Goal: Task Accomplishment & Management: Manage account settings

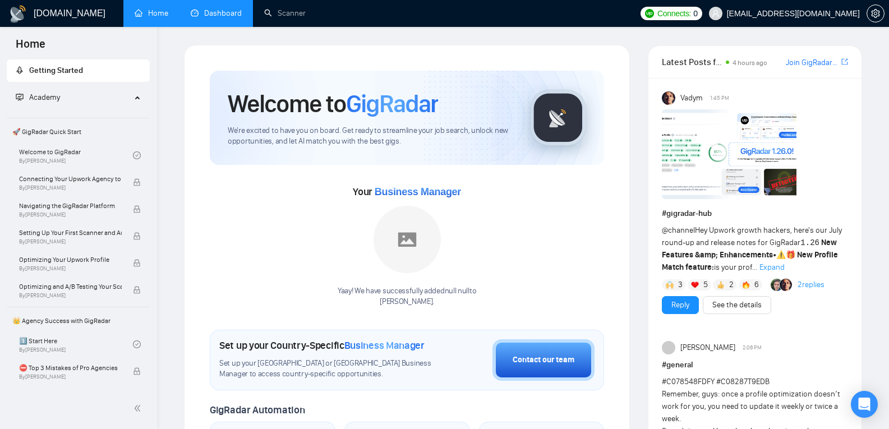
click at [211, 11] on link "Dashboard" at bounding box center [216, 13] width 51 height 10
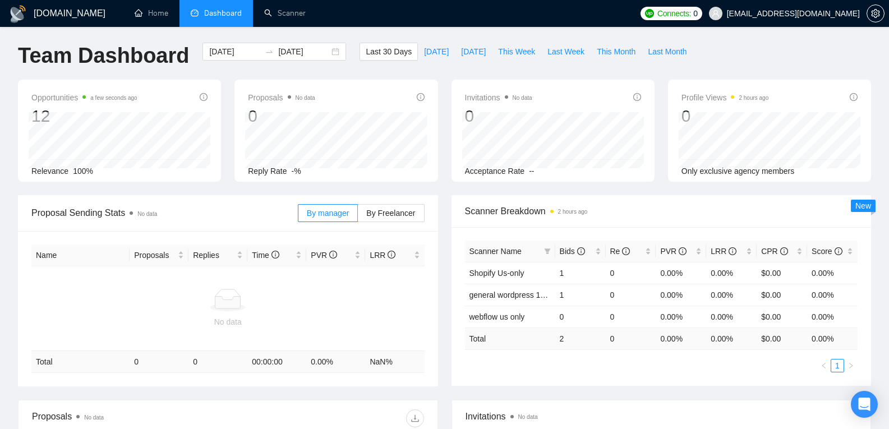
scroll to position [2, 0]
click at [535, 292] on link "general wordpress 100%" at bounding box center [512, 295] width 87 height 9
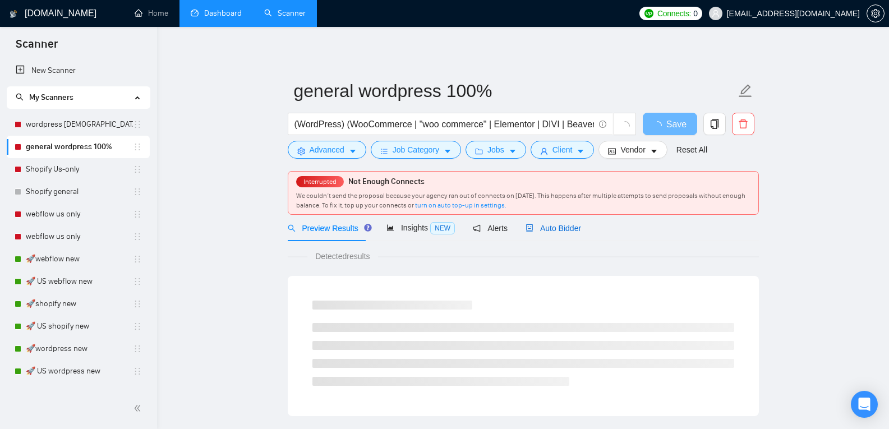
click at [542, 230] on span "Auto Bidder" at bounding box center [553, 228] width 56 height 9
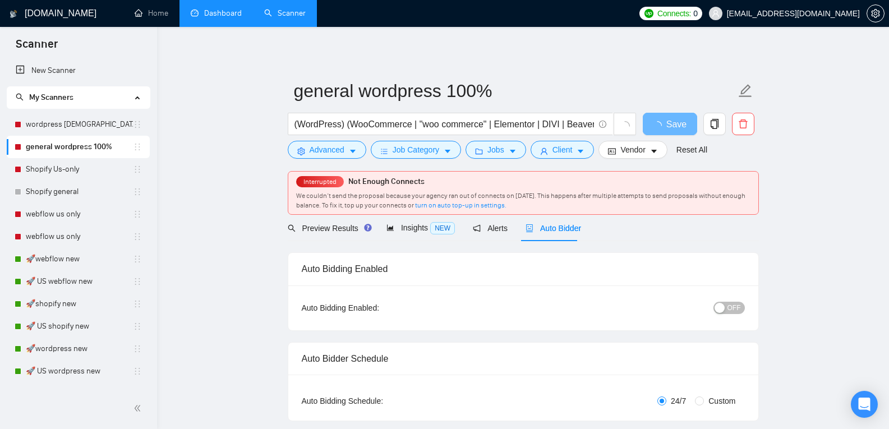
click at [731, 312] on span "OFF" at bounding box center [733, 308] width 13 height 12
click at [731, 312] on button "ON" at bounding box center [731, 308] width 28 height 12
click at [674, 130] on div "Reset all filters" at bounding box center [688, 128] width 61 height 19
click at [650, 126] on button "Save" at bounding box center [670, 124] width 54 height 22
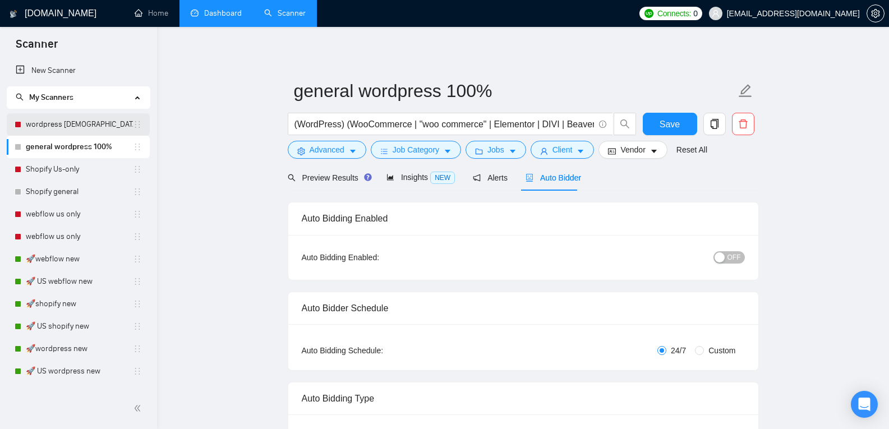
click at [109, 121] on link "wordpress US-only 100%" at bounding box center [79, 124] width 107 height 22
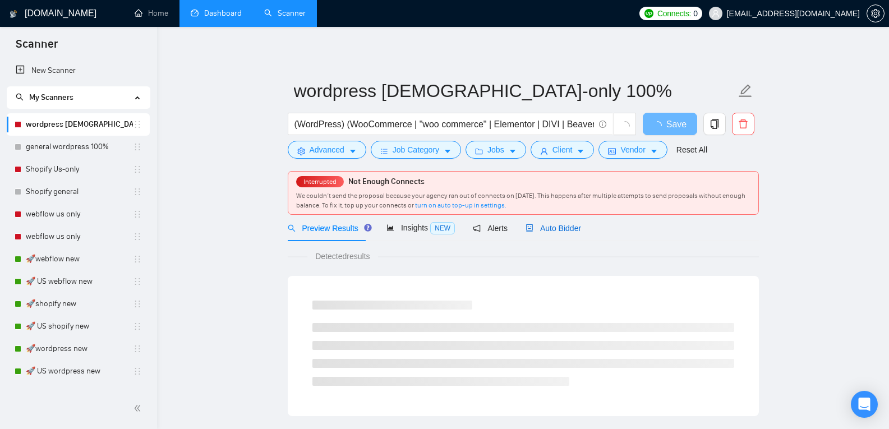
click at [568, 222] on div "Auto Bidder" at bounding box center [553, 228] width 56 height 12
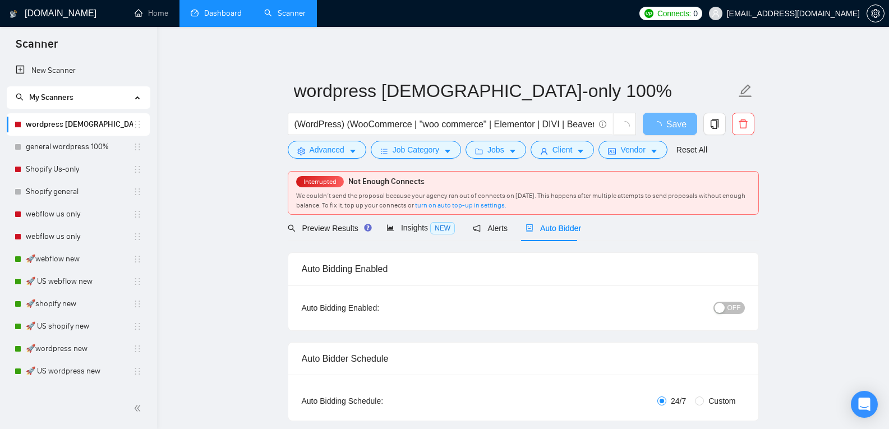
click at [727, 307] on button "OFF" at bounding box center [728, 308] width 31 height 12
click at [727, 307] on span "ON" at bounding box center [726, 308] width 10 height 12
click at [670, 127] on span "Save" at bounding box center [669, 124] width 20 height 14
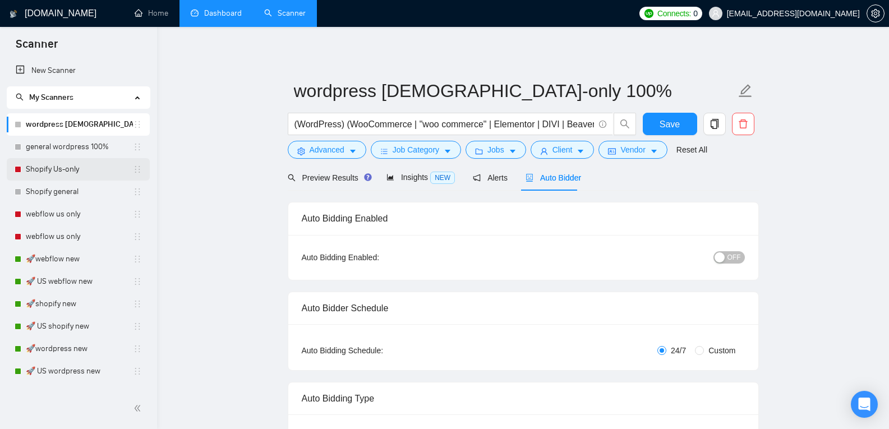
click at [90, 168] on link "Shopify Us-only" at bounding box center [79, 169] width 107 height 22
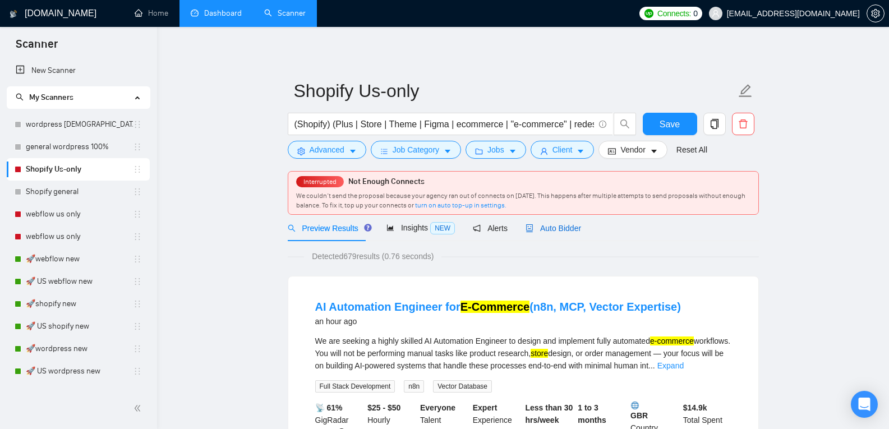
click at [555, 230] on span "Auto Bidder" at bounding box center [553, 228] width 56 height 9
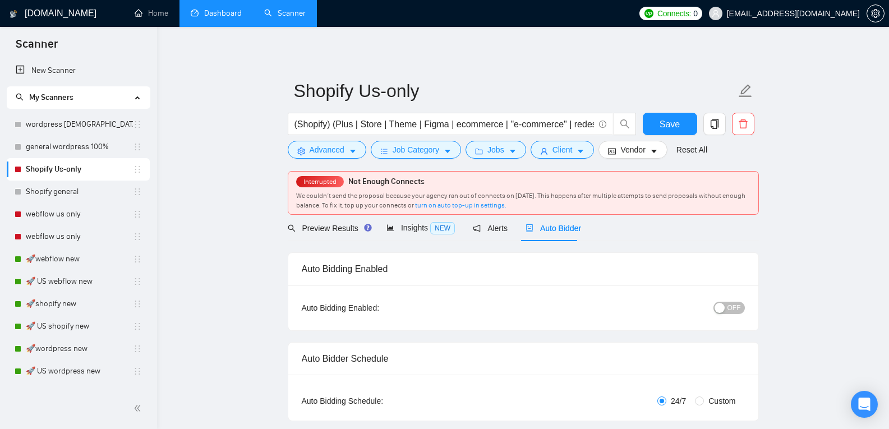
click at [723, 308] on div "button" at bounding box center [719, 308] width 10 height 10
click at [723, 308] on span "ON" at bounding box center [726, 308] width 10 height 12
click at [669, 124] on span "Save" at bounding box center [669, 124] width 20 height 14
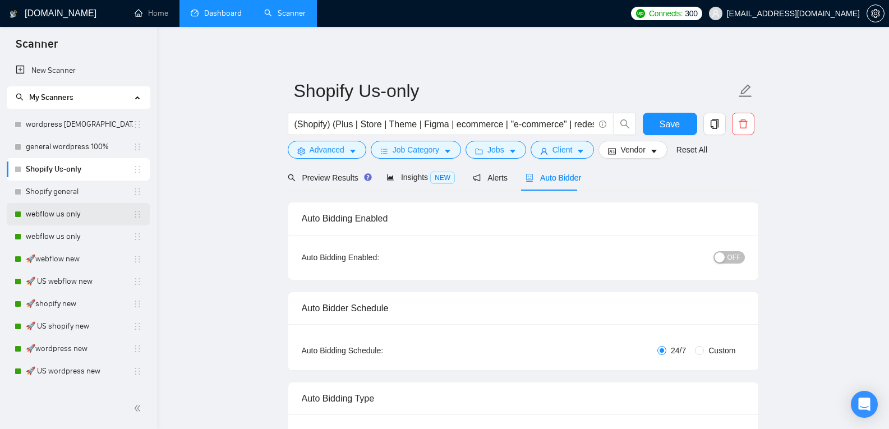
click at [96, 219] on link "webflow us only" at bounding box center [79, 214] width 107 height 22
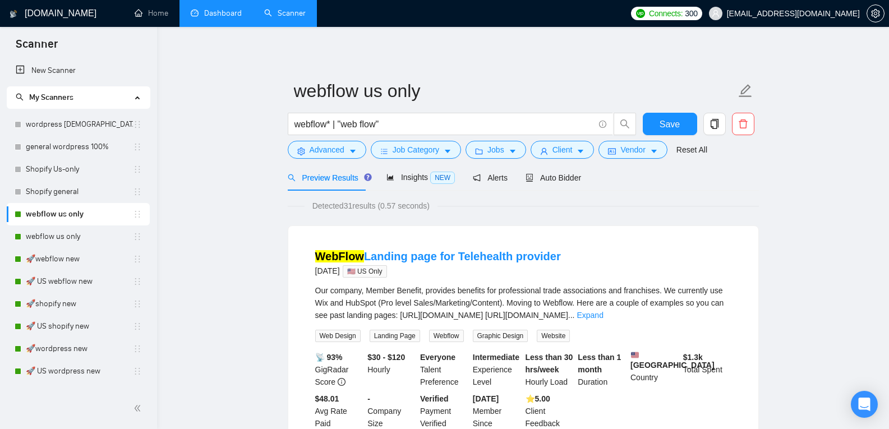
scroll to position [77, 0]
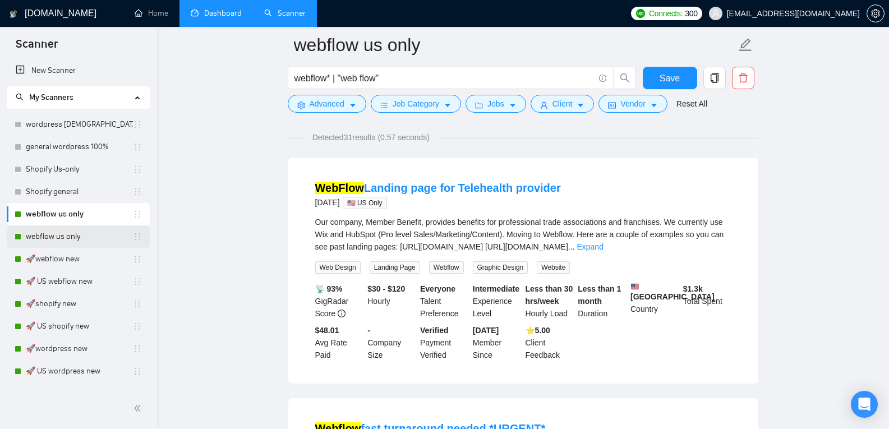
click at [79, 234] on link "webflow us only" at bounding box center [79, 236] width 107 height 22
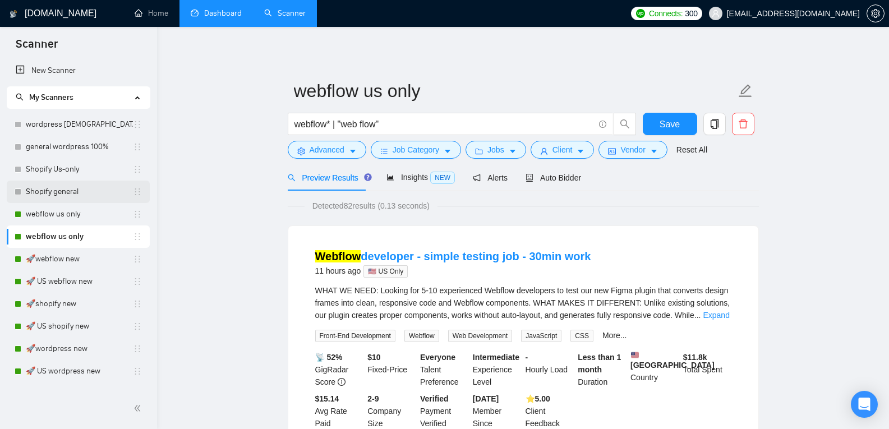
scroll to position [8, 0]
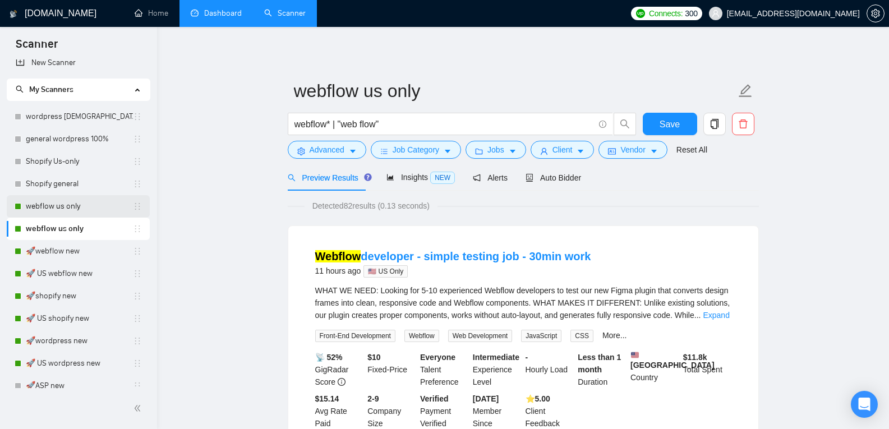
click at [99, 212] on link "webflow us only" at bounding box center [79, 206] width 107 height 22
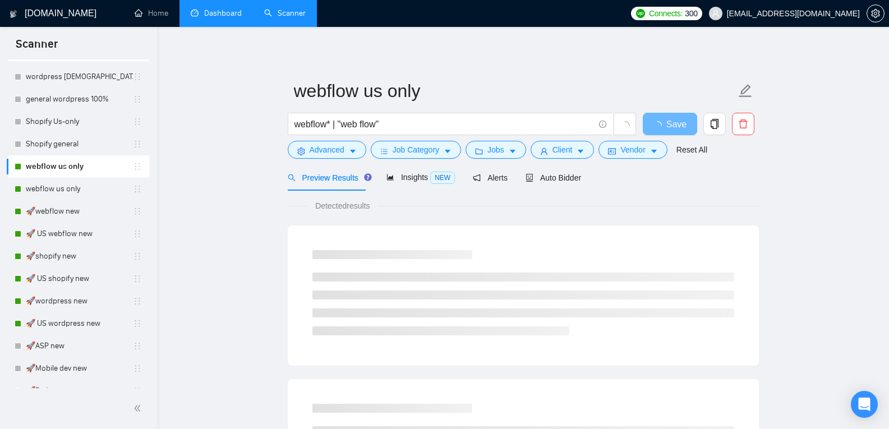
scroll to position [62, 0]
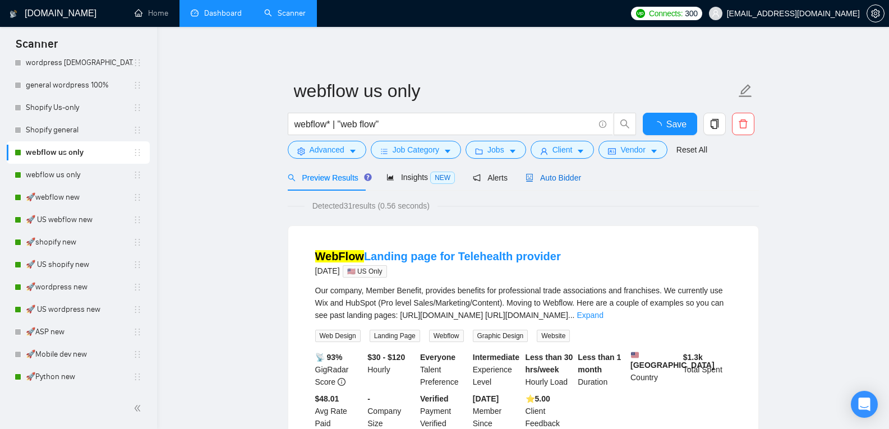
click at [542, 177] on span "Auto Bidder" at bounding box center [553, 177] width 56 height 9
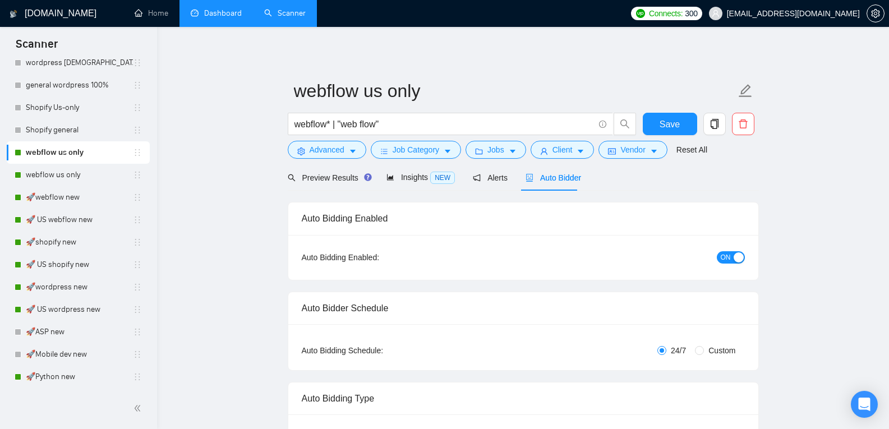
click at [722, 259] on span "ON" at bounding box center [726, 257] width 10 height 12
click at [681, 129] on button "Save" at bounding box center [670, 124] width 54 height 22
drag, startPoint x: 675, startPoint y: 124, endPoint x: 334, endPoint y: 137, distance: 341.2
click at [675, 124] on span "Save" at bounding box center [669, 124] width 20 height 14
click at [77, 171] on link "webflow us only" at bounding box center [79, 175] width 107 height 22
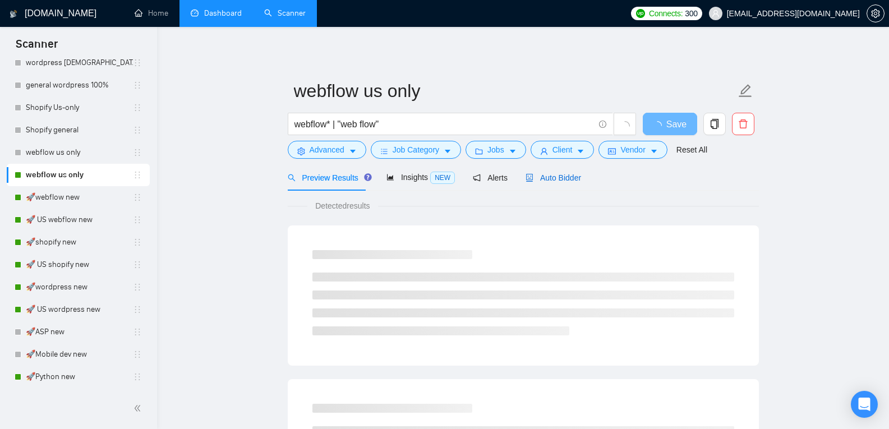
click at [560, 176] on span "Auto Bidder" at bounding box center [553, 177] width 56 height 9
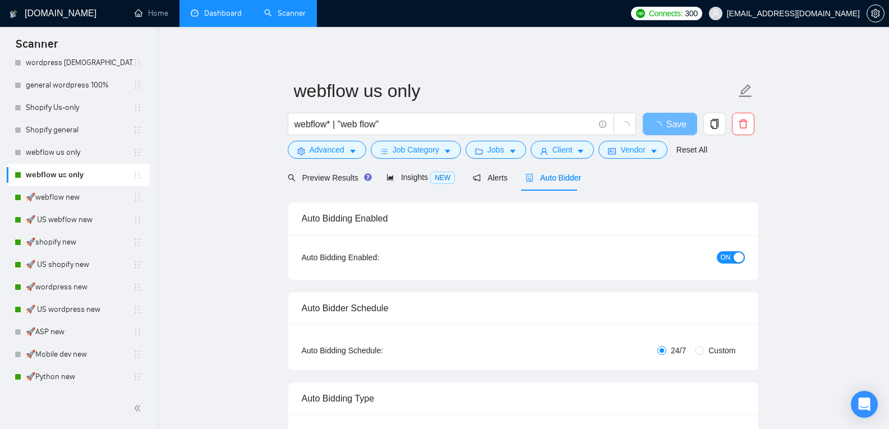
click at [735, 255] on div "button" at bounding box center [739, 257] width 10 height 10
click at [662, 122] on span "Save" at bounding box center [669, 124] width 20 height 14
click at [79, 194] on link "🚀webflow new" at bounding box center [79, 197] width 107 height 22
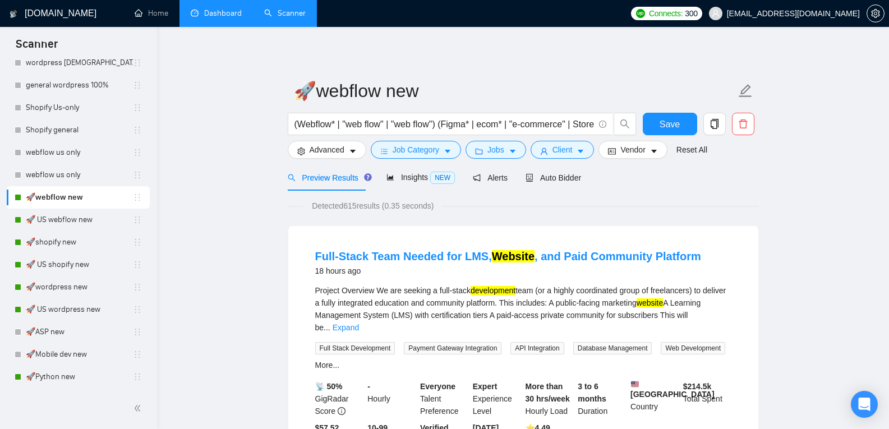
scroll to position [131, 0]
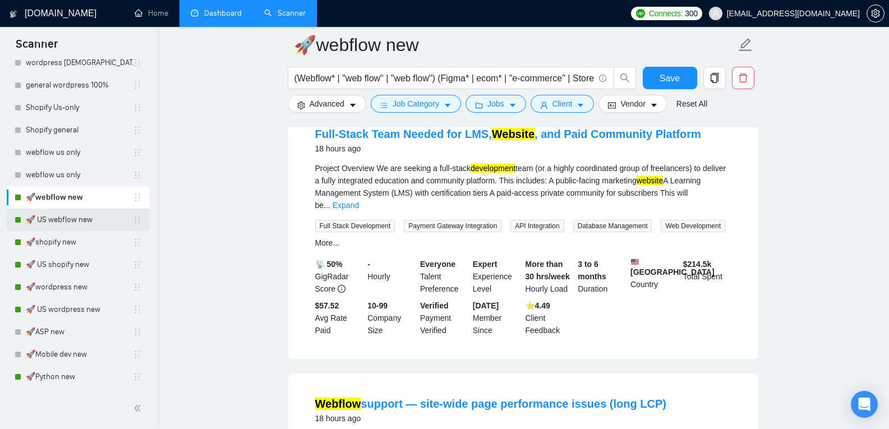
click at [49, 213] on link "🚀 US webflow new" at bounding box center [79, 220] width 107 height 22
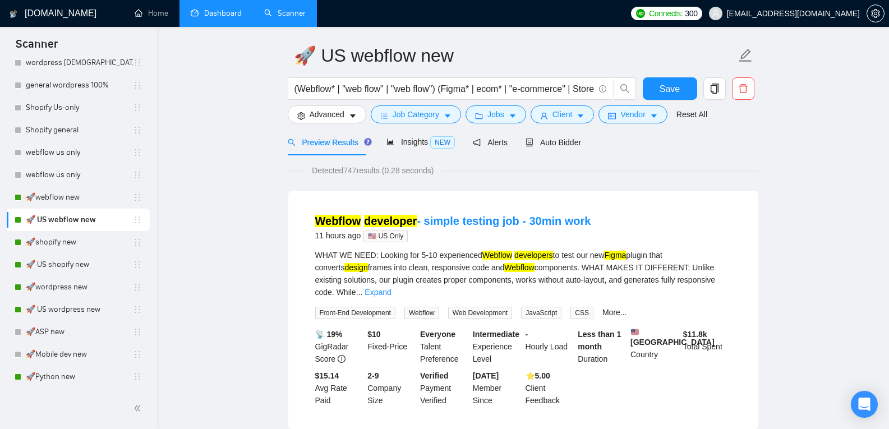
scroll to position [10, 0]
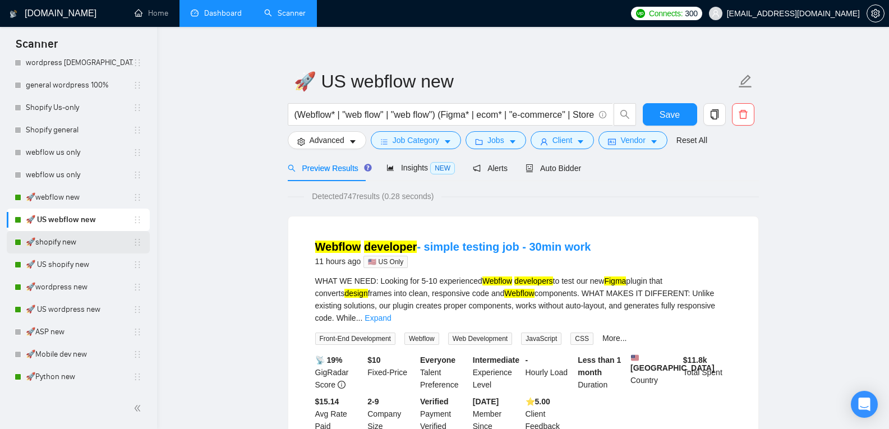
click at [81, 247] on link "🚀shopify new" at bounding box center [79, 242] width 107 height 22
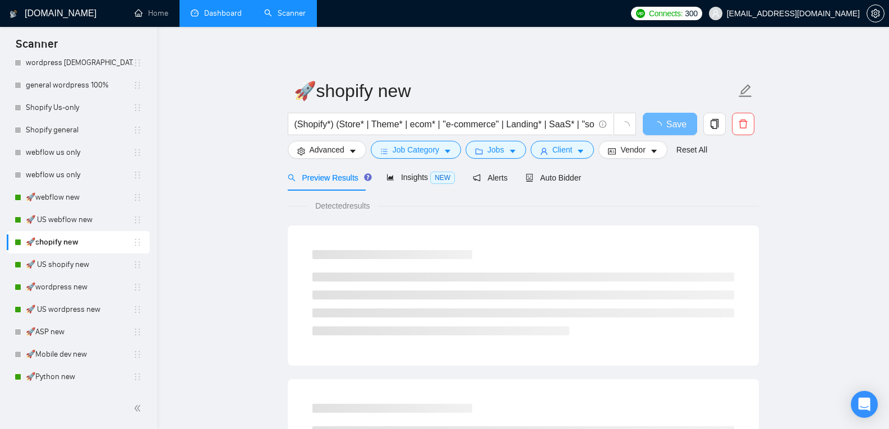
click at [222, 11] on link "Dashboard" at bounding box center [216, 13] width 51 height 10
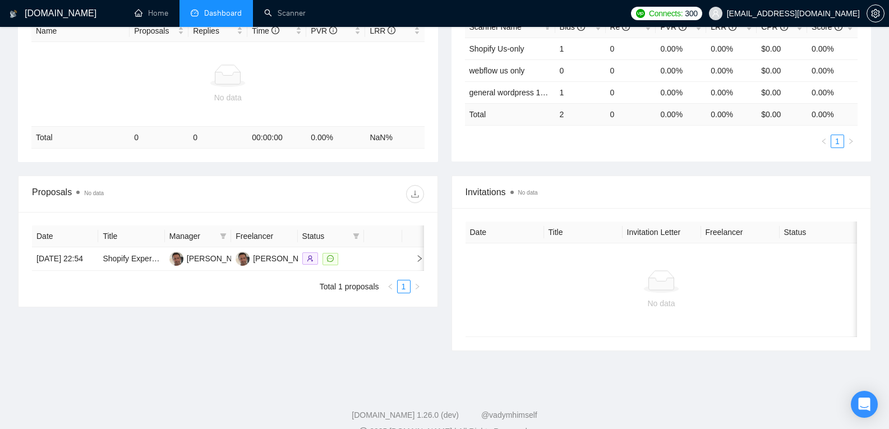
scroll to position [227, 0]
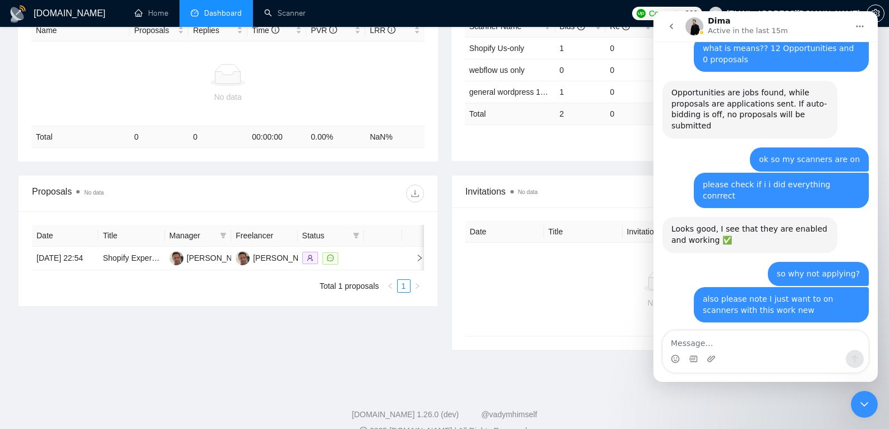
scroll to position [2600, 0]
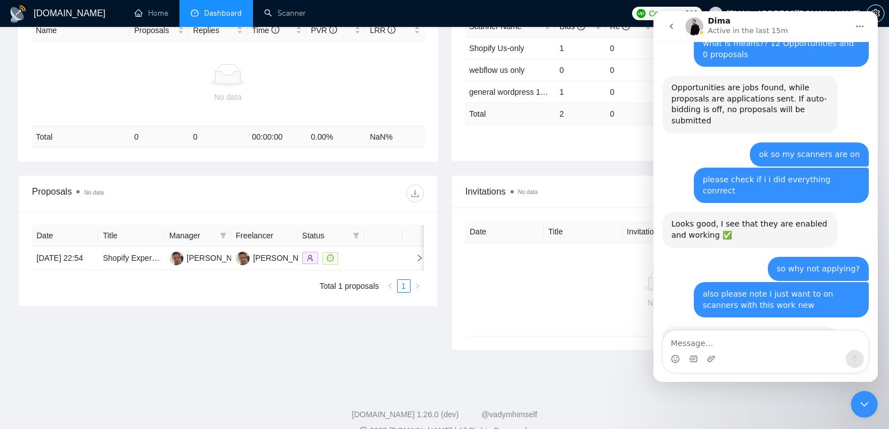
click at [712, 333] on div "Are you working with our platform for the first time?" at bounding box center [749, 344] width 157 height 22
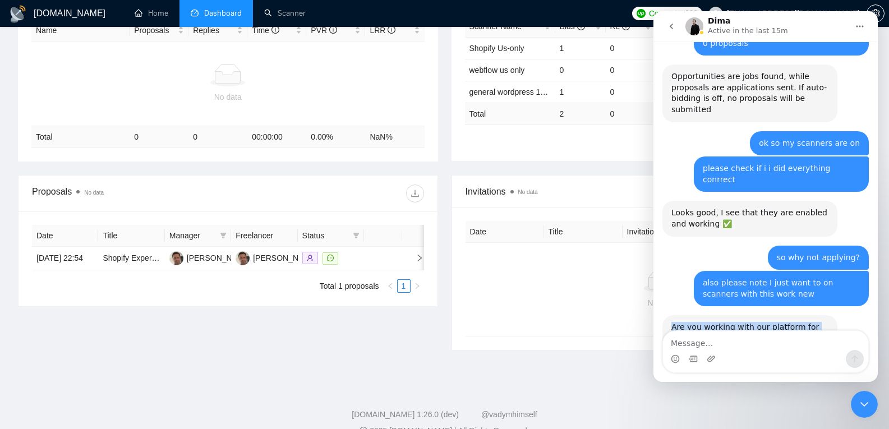
click at [712, 322] on div "Are you working with our platform for the first time?" at bounding box center [749, 333] width 157 height 22
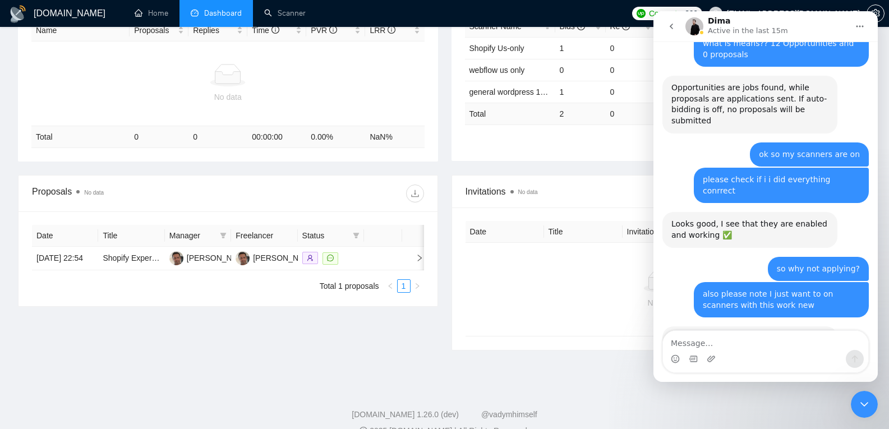
click at [865, 412] on div "Close Intercom Messenger" at bounding box center [864, 404] width 27 height 27
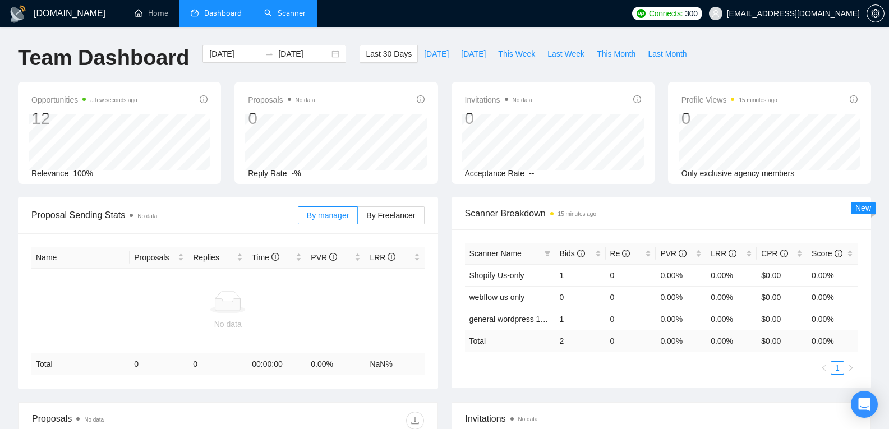
click at [289, 13] on link "Scanner" at bounding box center [284, 13] width 41 height 10
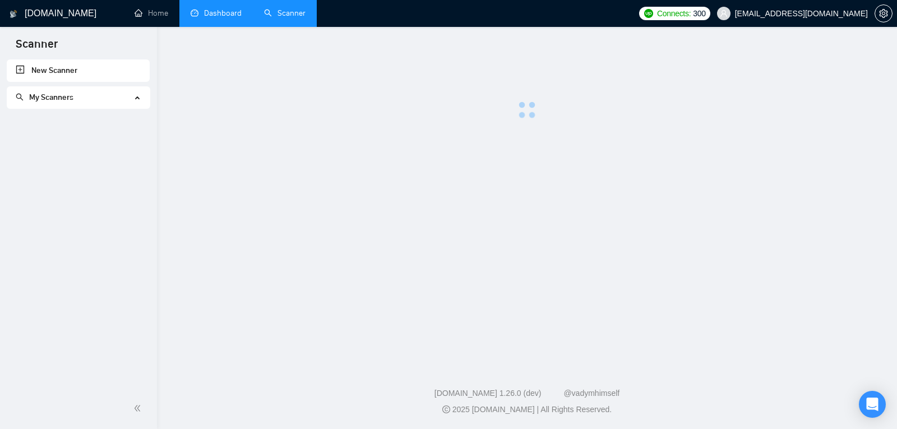
click at [239, 13] on link "Dashboard" at bounding box center [216, 13] width 51 height 10
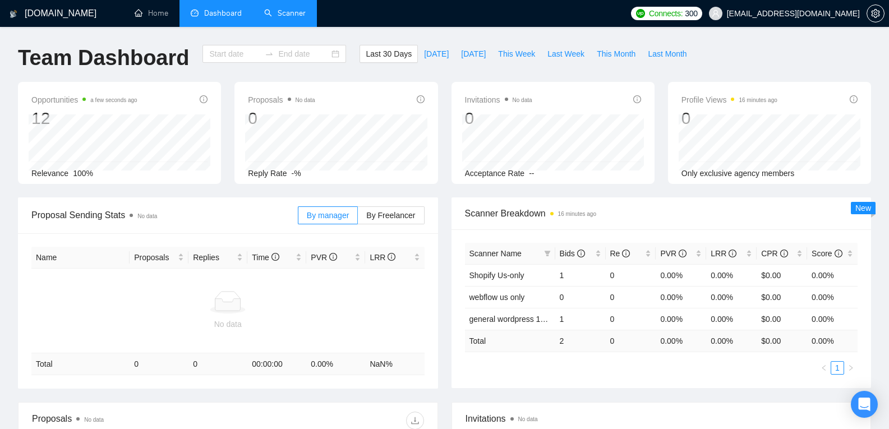
type input "[DATE]"
